Goal: Information Seeking & Learning: Learn about a topic

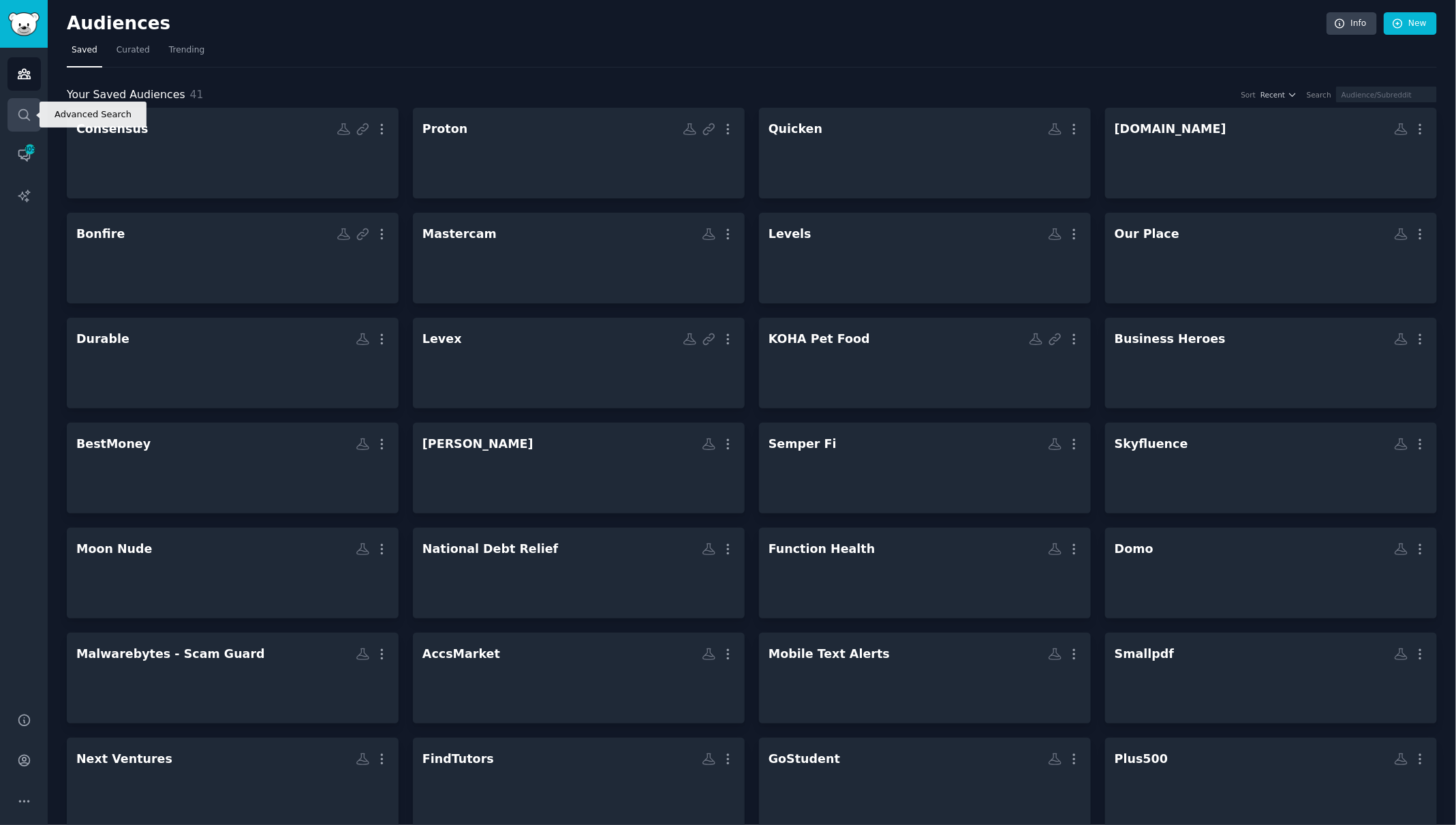
click at [23, 113] on icon "Sidebar" at bounding box center [24, 114] width 14 height 14
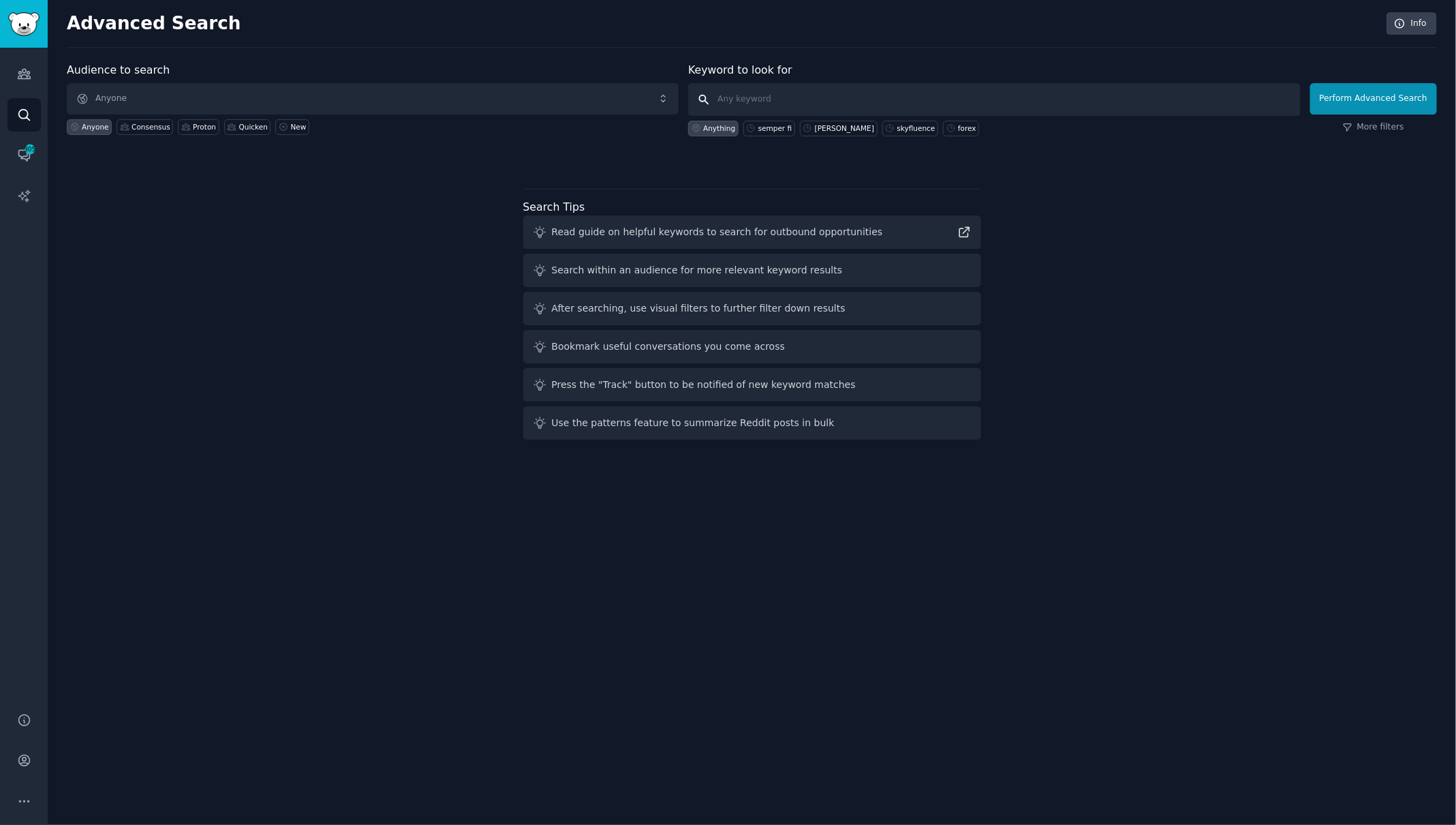
click at [758, 92] on input "text" at bounding box center [994, 100] width 612 height 33
type input "oura"
click at [1335, 96] on button "Perform Advanced Search" at bounding box center [1373, 99] width 127 height 32
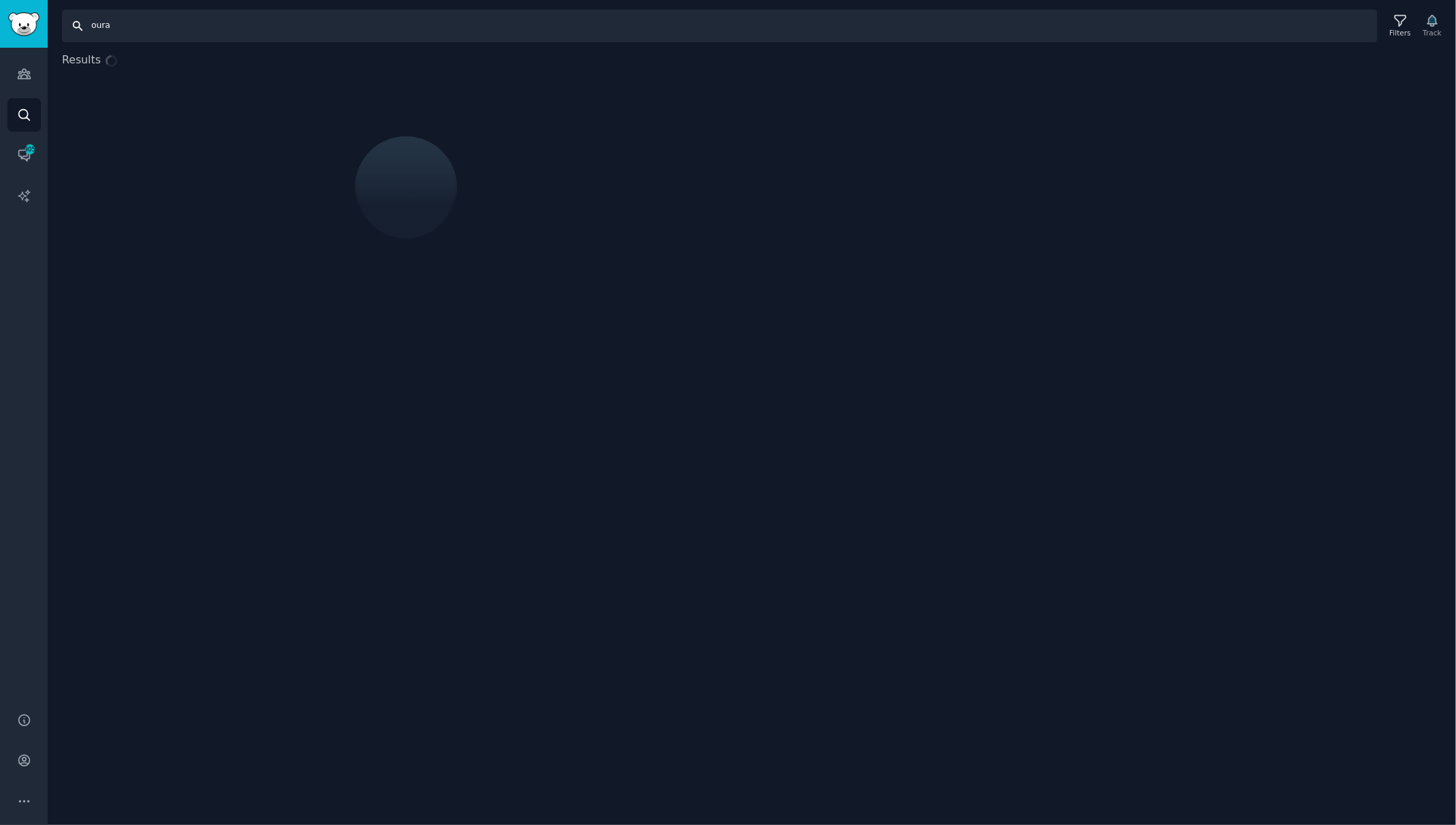
click at [282, 38] on input "oura" at bounding box center [719, 26] width 1315 height 33
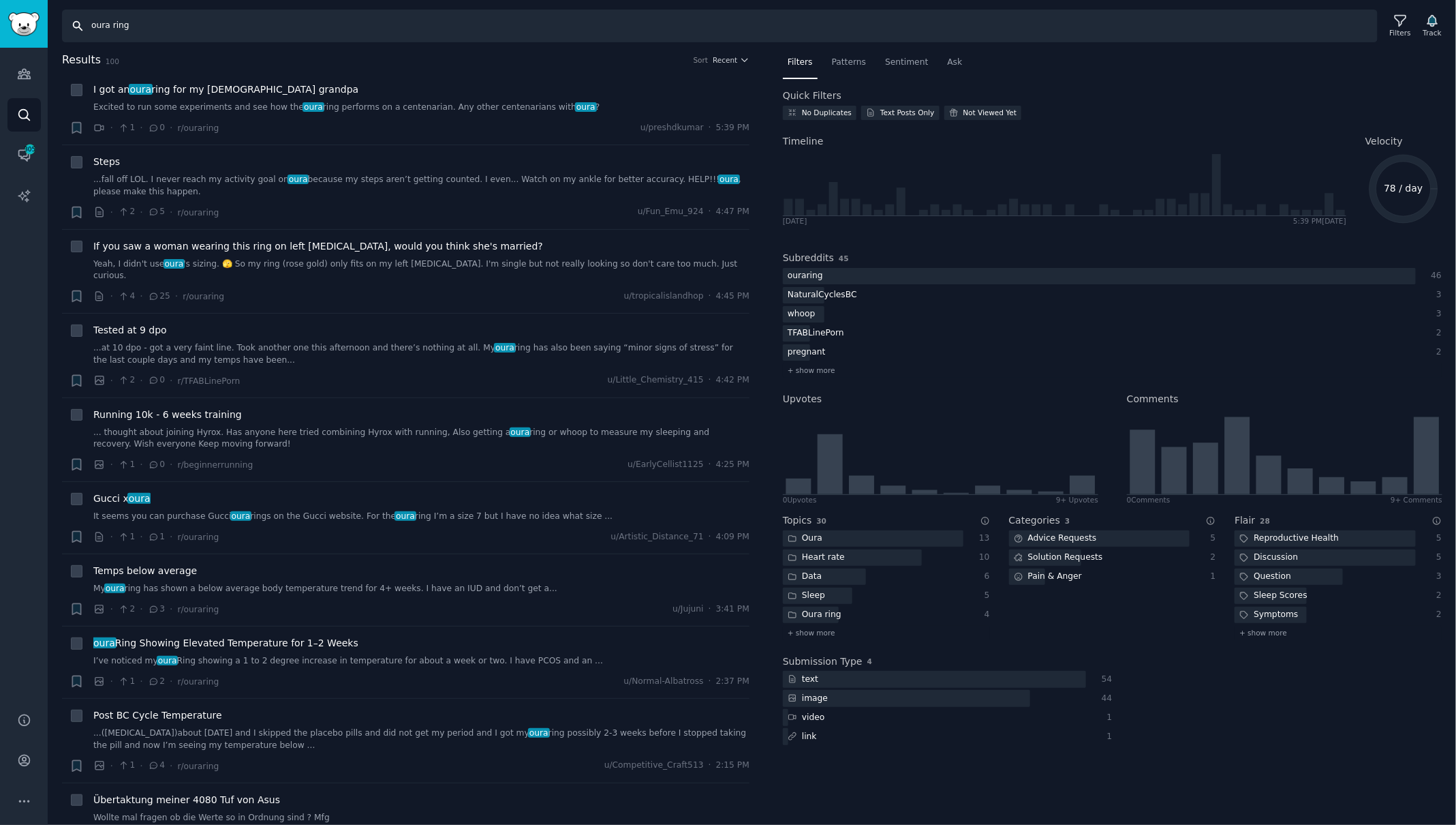
type input "oura ring"
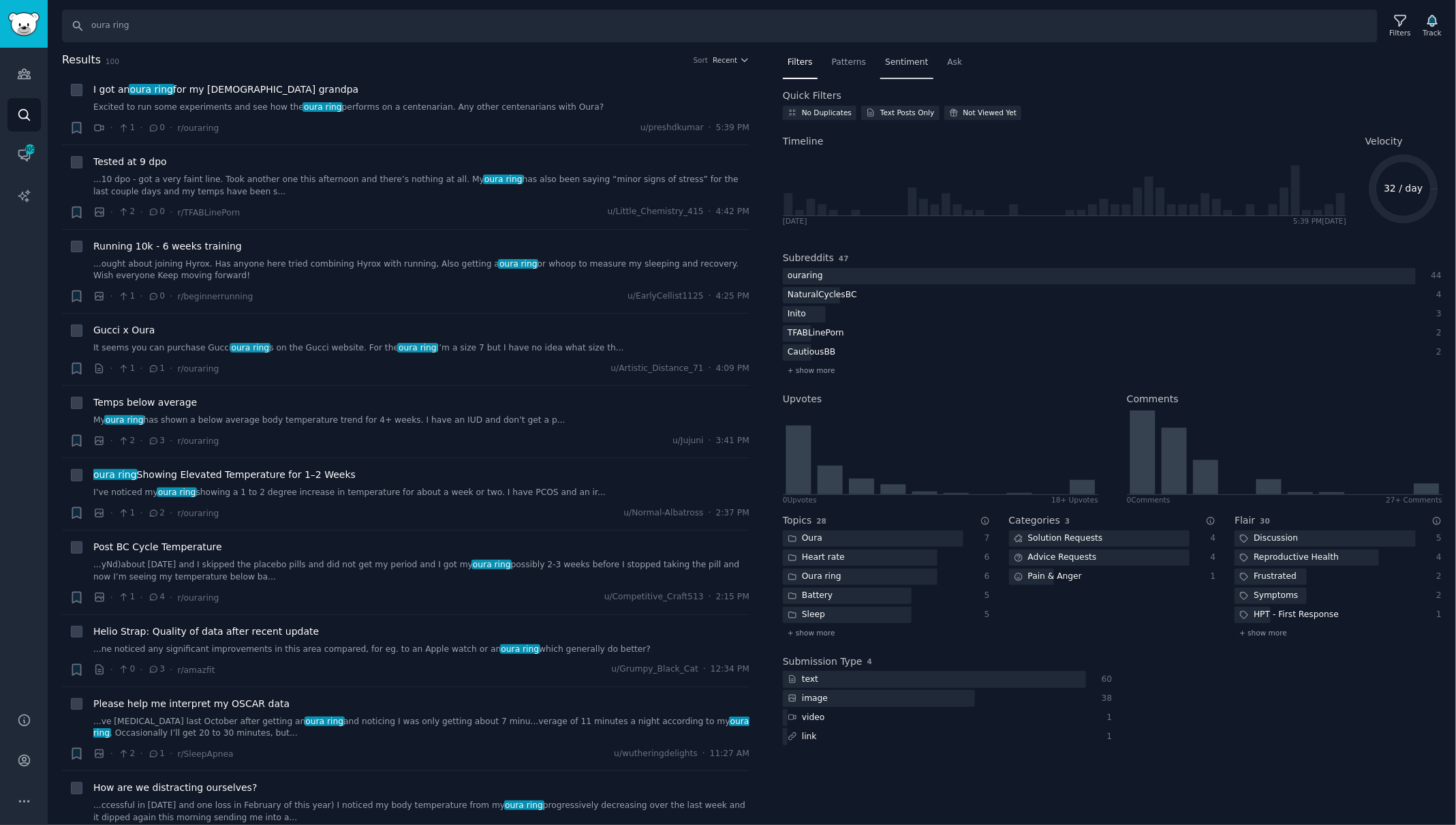
click at [921, 58] on span "Sentiment" at bounding box center [906, 62] width 43 height 12
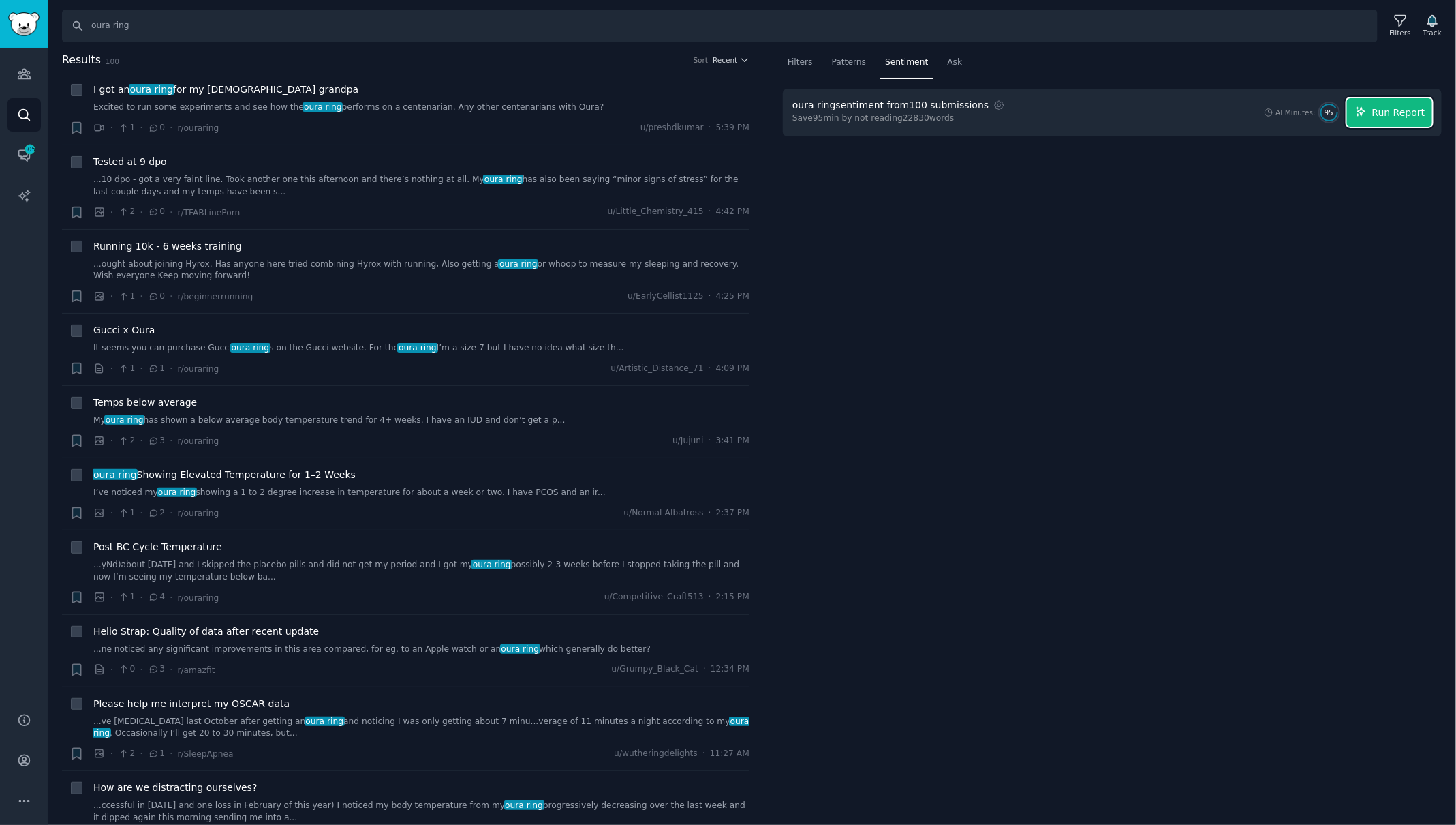
click at [1380, 112] on span "Run Report" at bounding box center [1398, 112] width 53 height 14
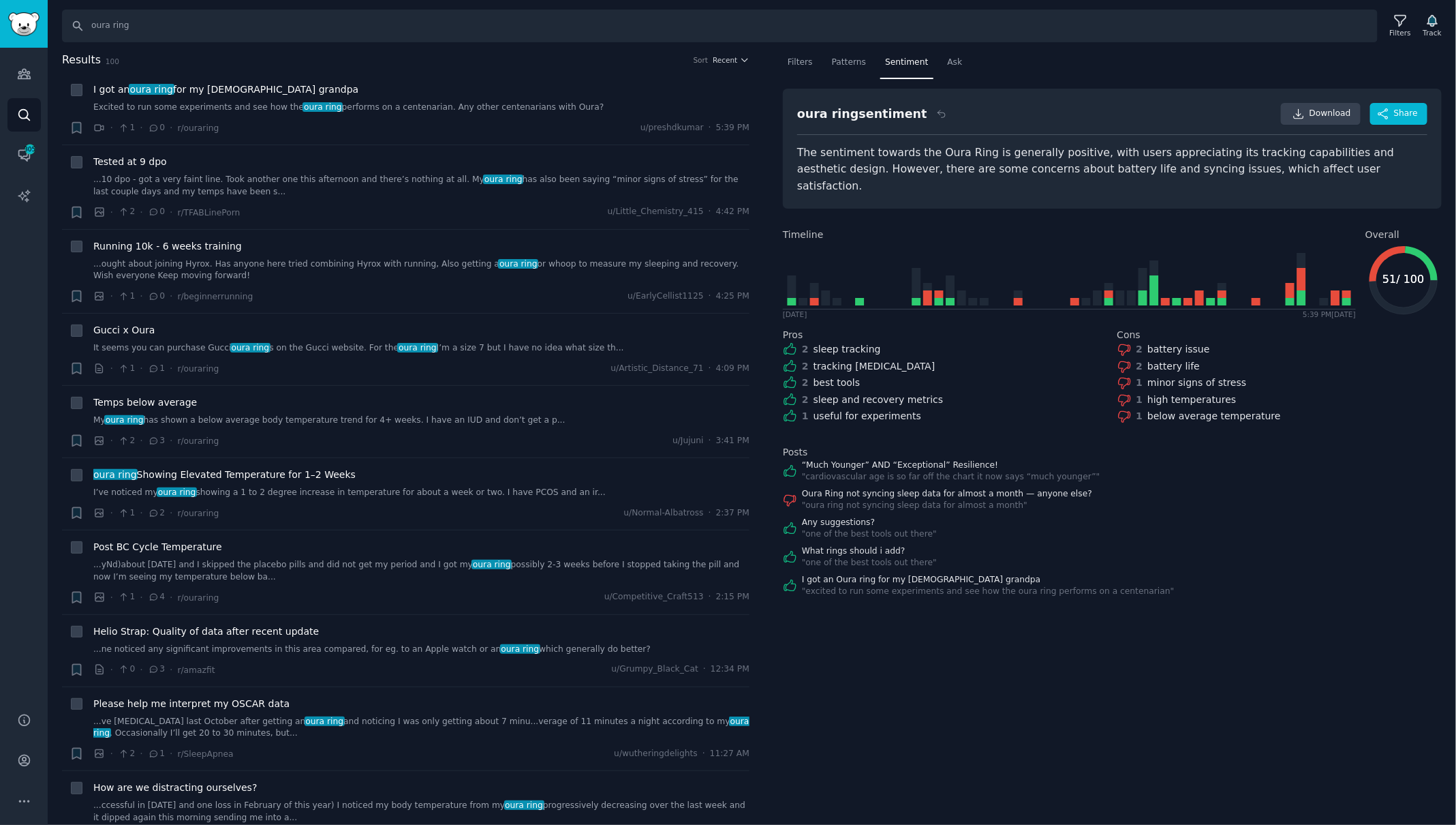
click at [928, 147] on div "The sentiment towards the Oura Ring is generally positive, with users appreciat…" at bounding box center [1112, 169] width 630 height 50
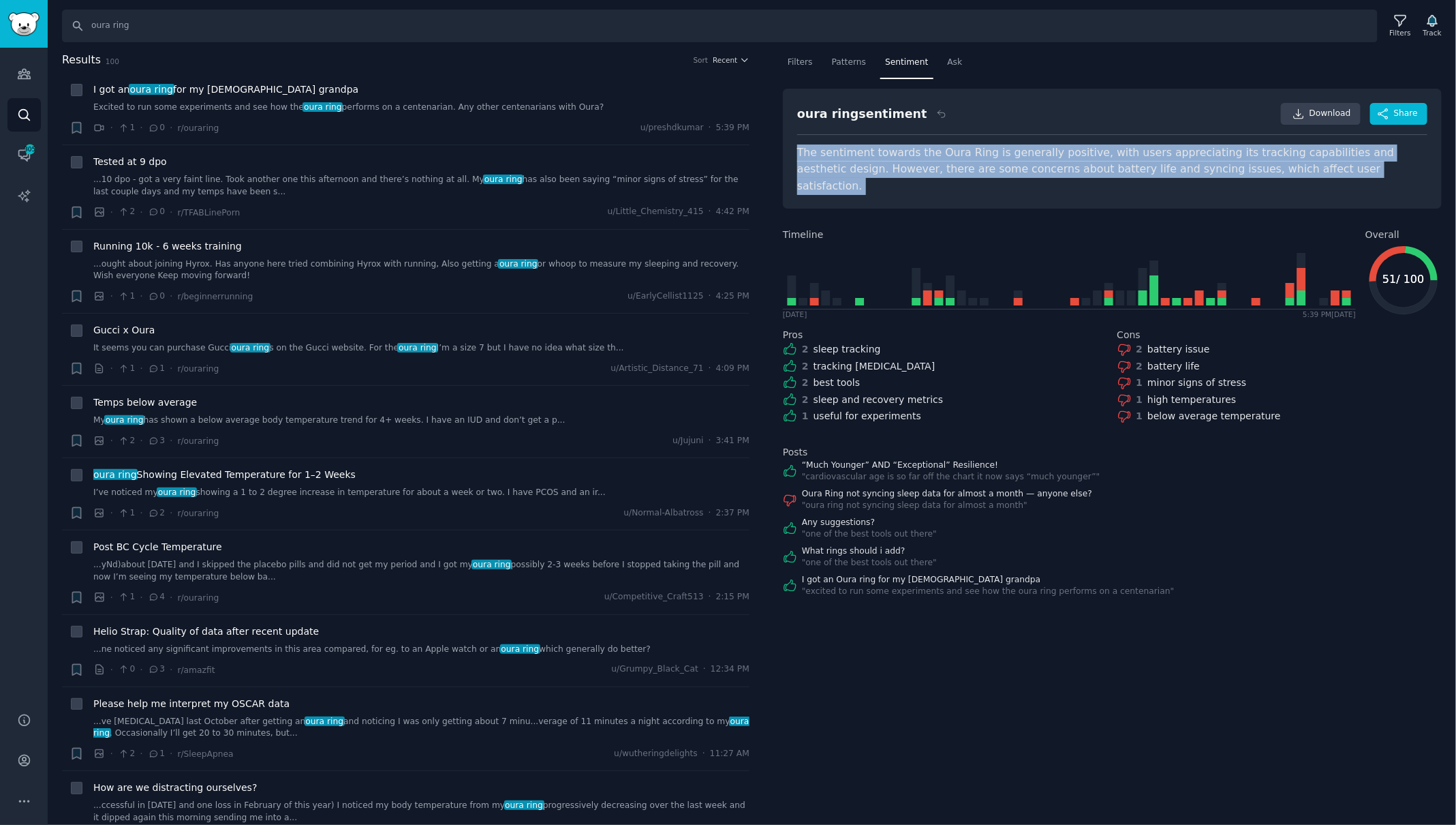
copy div "The sentiment towards the Oura Ring is generally positive, with users appreciat…"
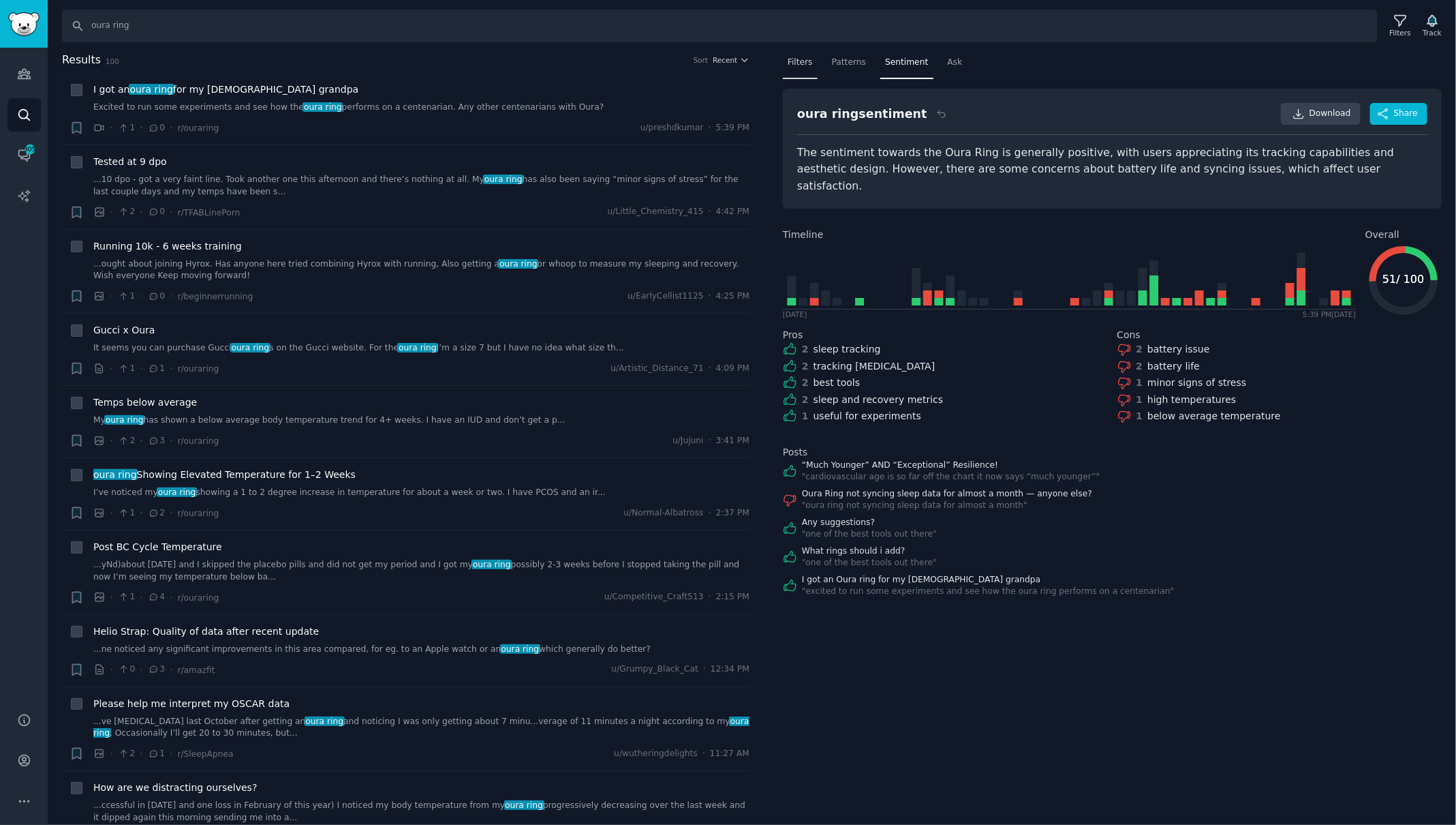
click at [807, 65] on span "Filters" at bounding box center [801, 62] width 26 height 12
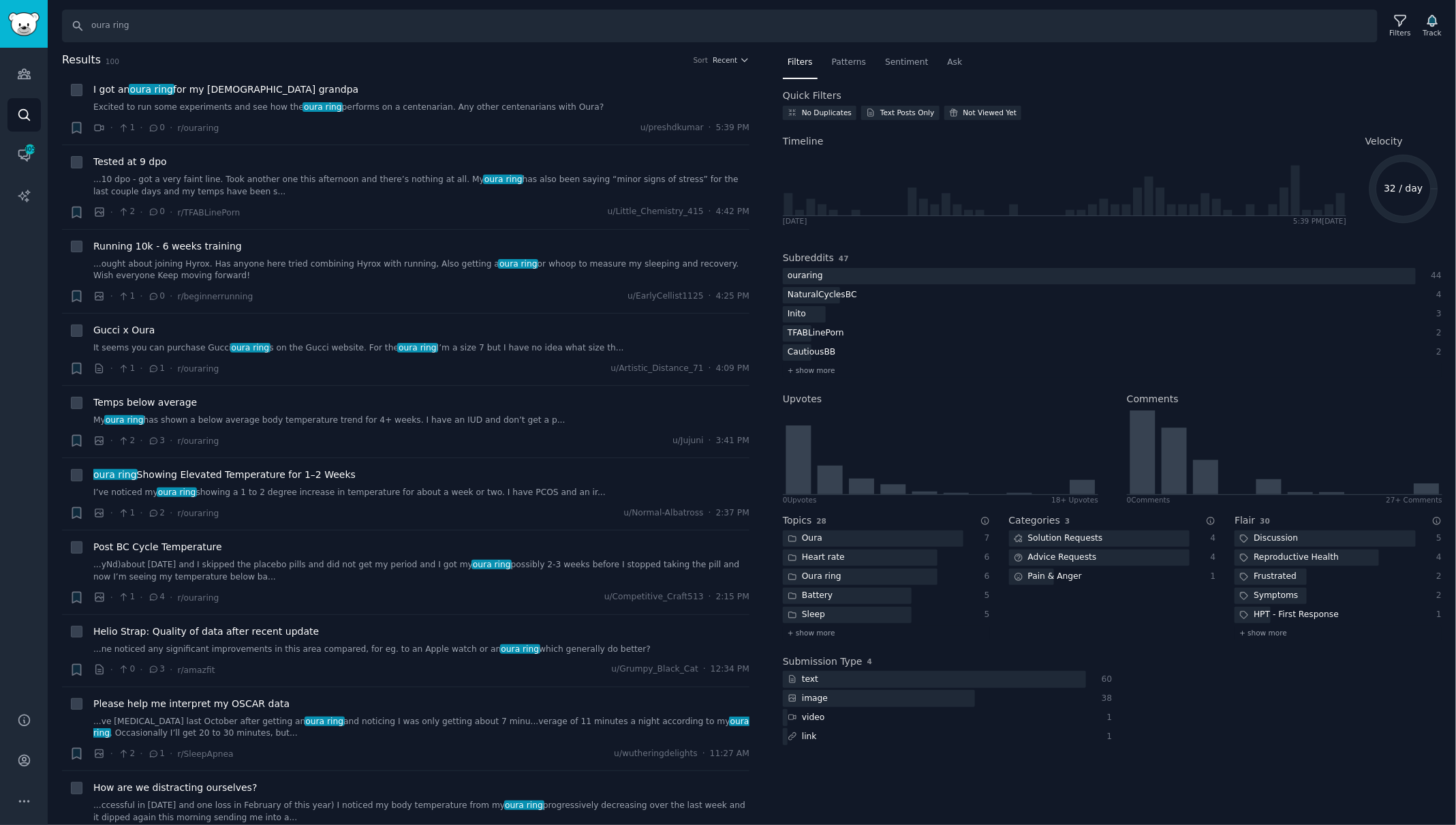
click at [804, 401] on h2 "Upvotes" at bounding box center [802, 399] width 39 height 14
click at [801, 373] on span "+ show more" at bounding box center [811, 370] width 47 height 10
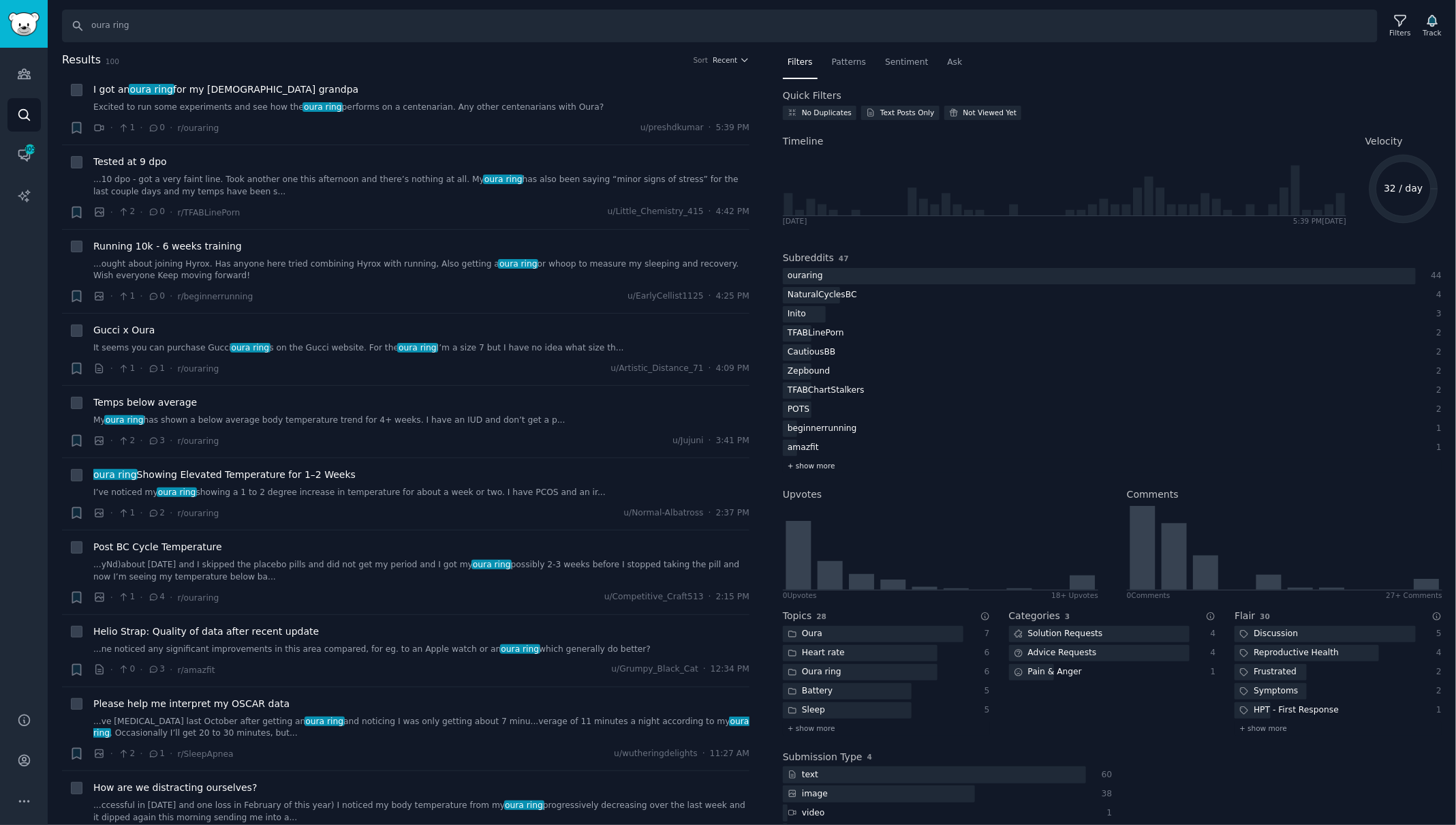
click at [807, 461] on span "+ show more" at bounding box center [811, 466] width 47 height 10
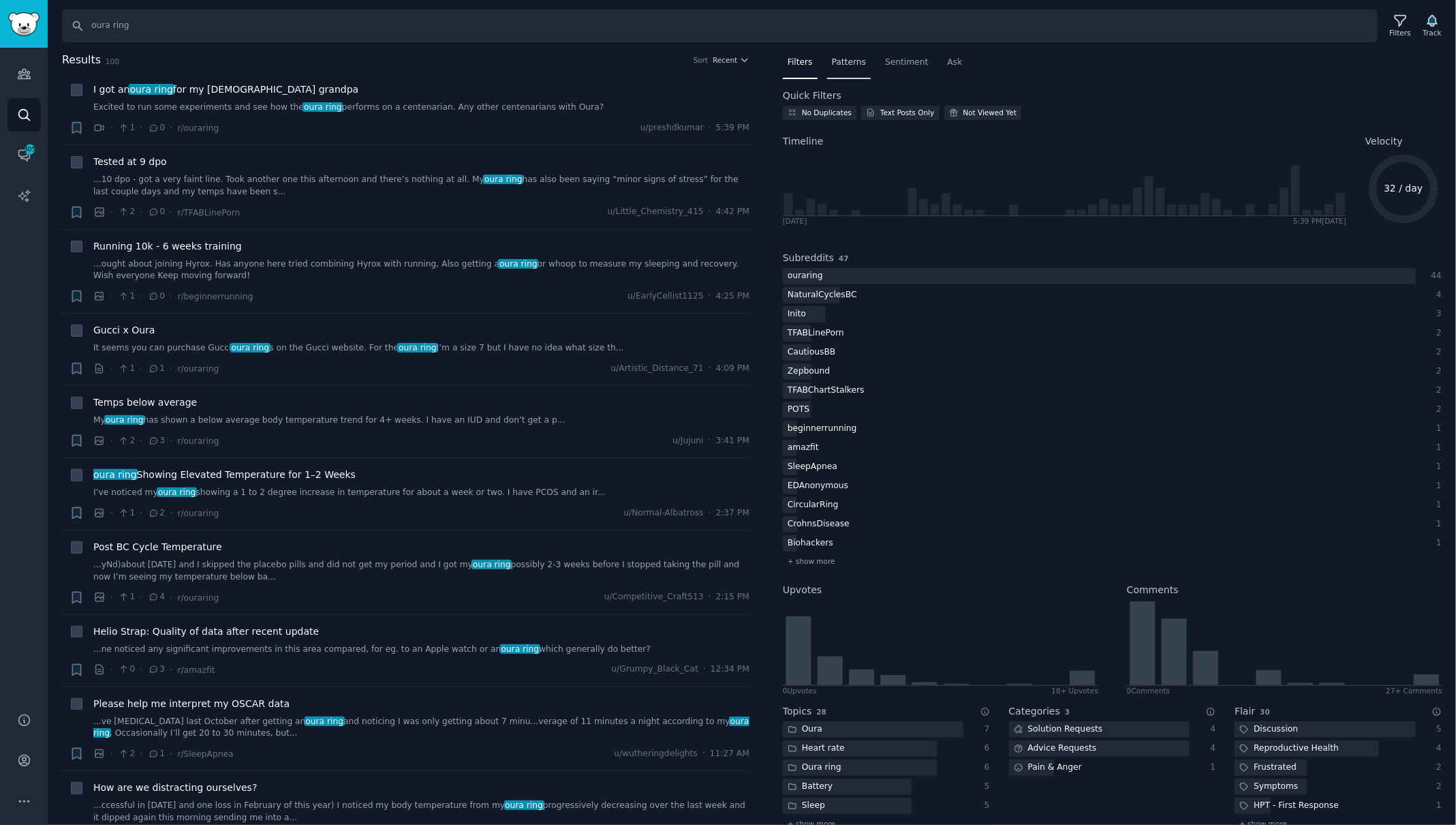
click at [846, 67] on span "Patterns" at bounding box center [849, 62] width 34 height 12
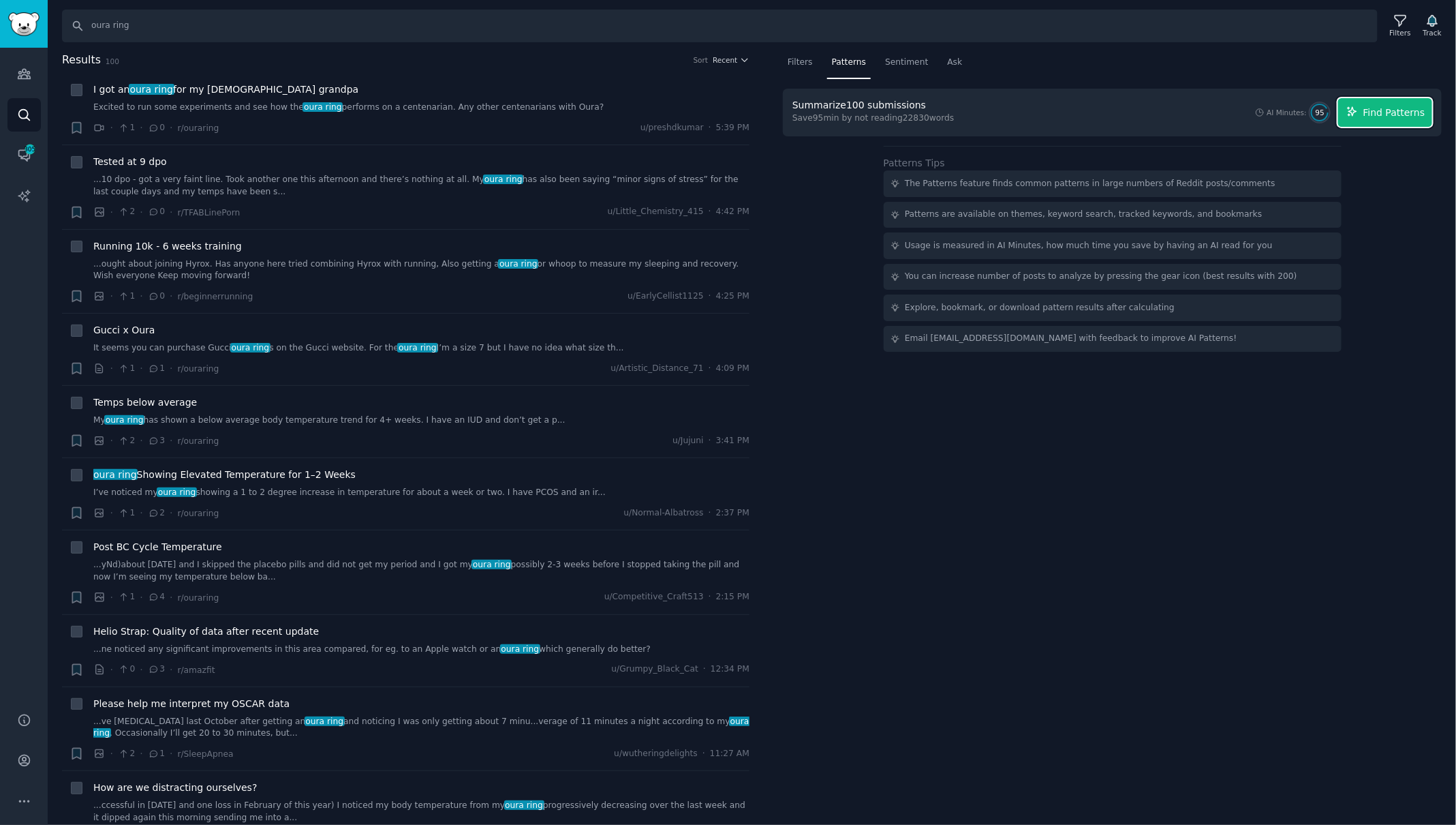
click at [1373, 111] on span "Find Patterns" at bounding box center [1394, 112] width 62 height 14
